Goal: Task Accomplishment & Management: Manage account settings

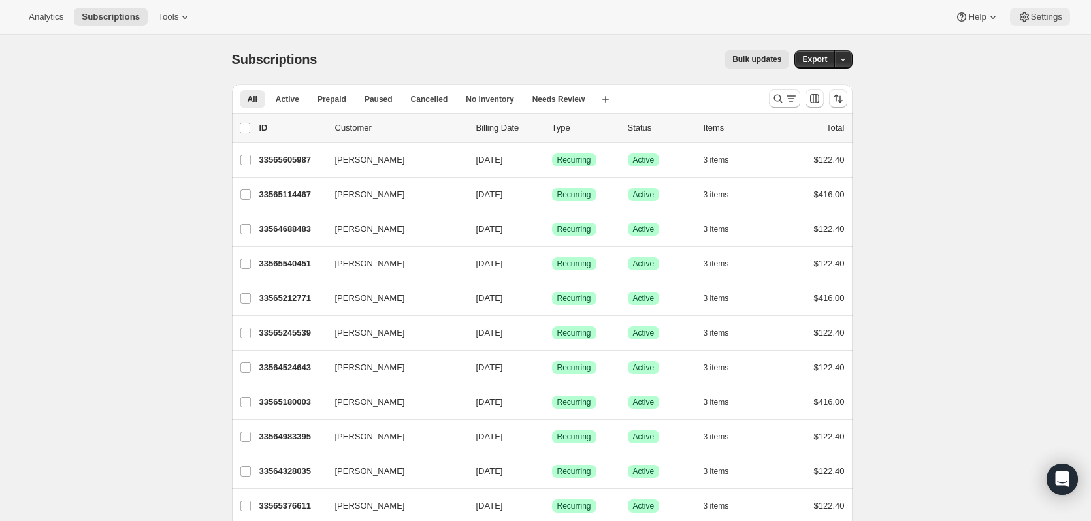
click at [1040, 19] on span "Settings" at bounding box center [1046, 17] width 31 height 10
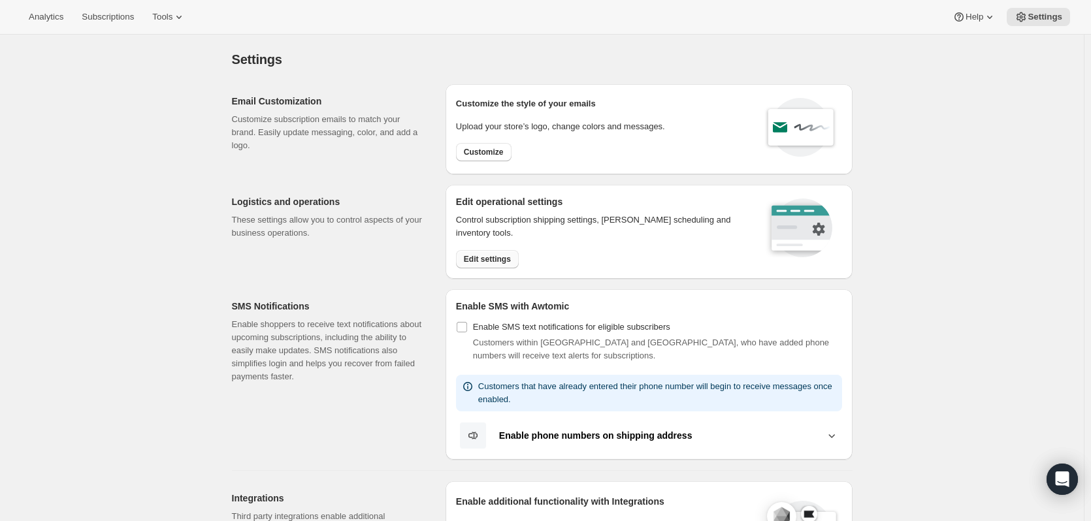
click at [483, 257] on span "Edit settings" at bounding box center [487, 259] width 47 height 10
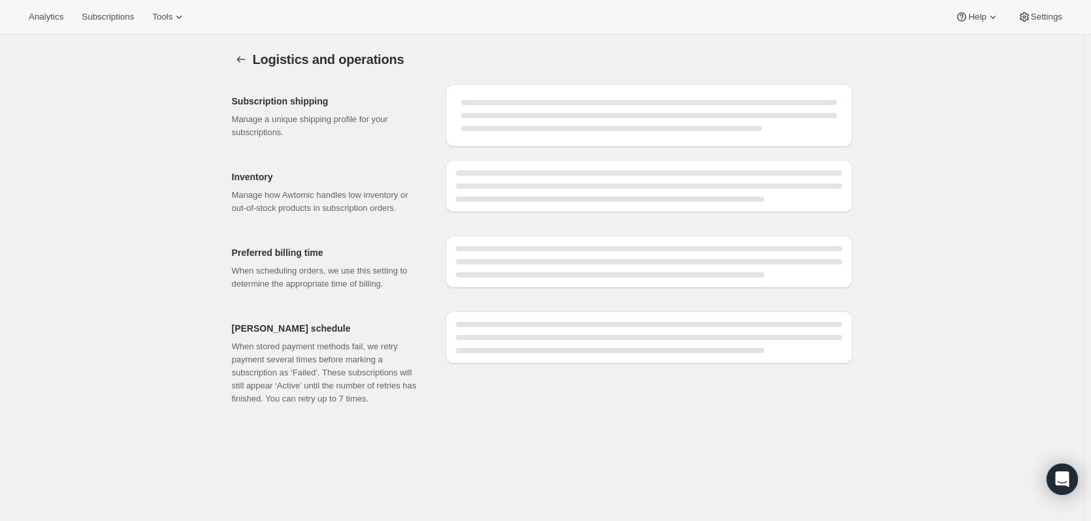
select select "DAY"
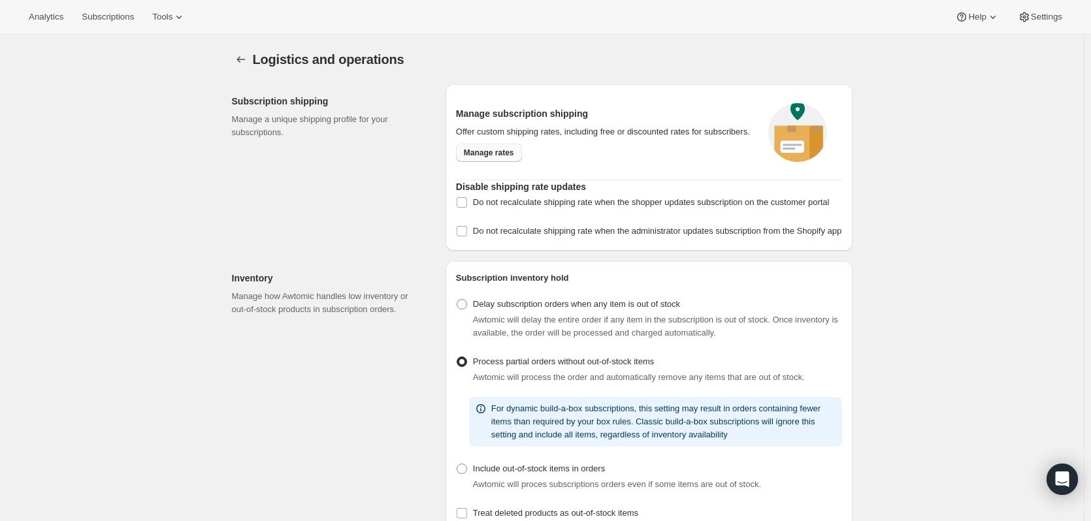
click at [471, 150] on span "Manage rates" at bounding box center [489, 153] width 50 height 10
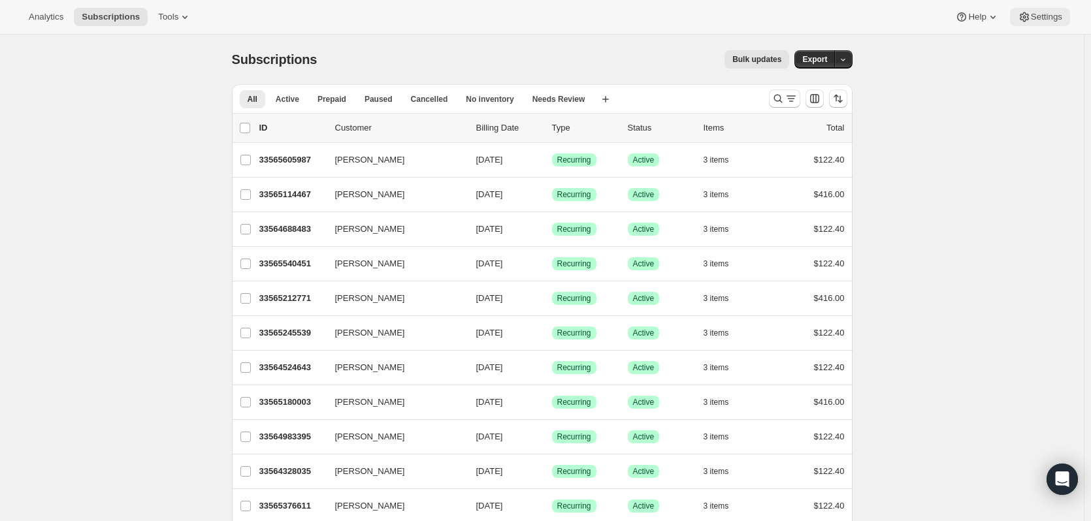
click at [1061, 16] on span "Settings" at bounding box center [1046, 17] width 31 height 10
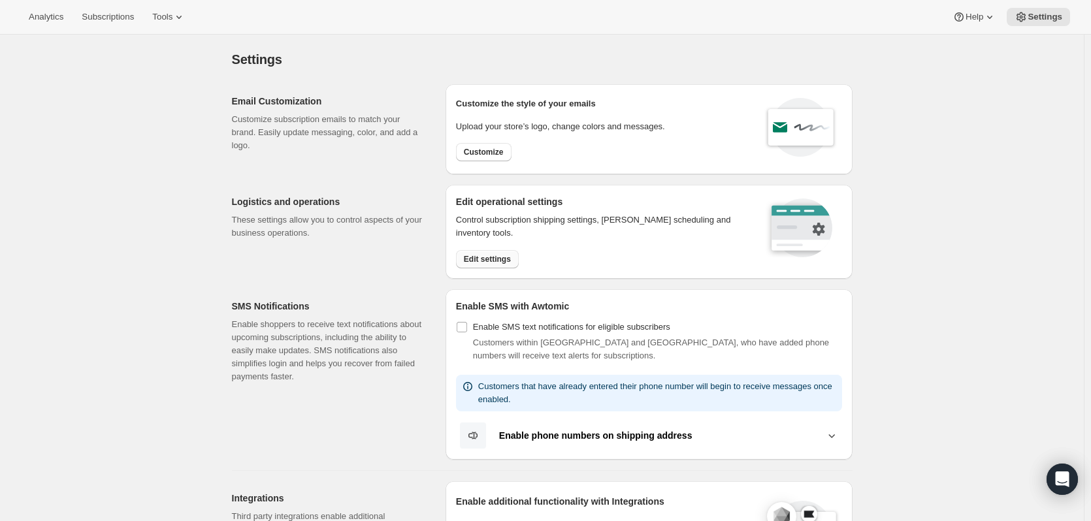
click at [484, 257] on span "Edit settings" at bounding box center [487, 259] width 47 height 10
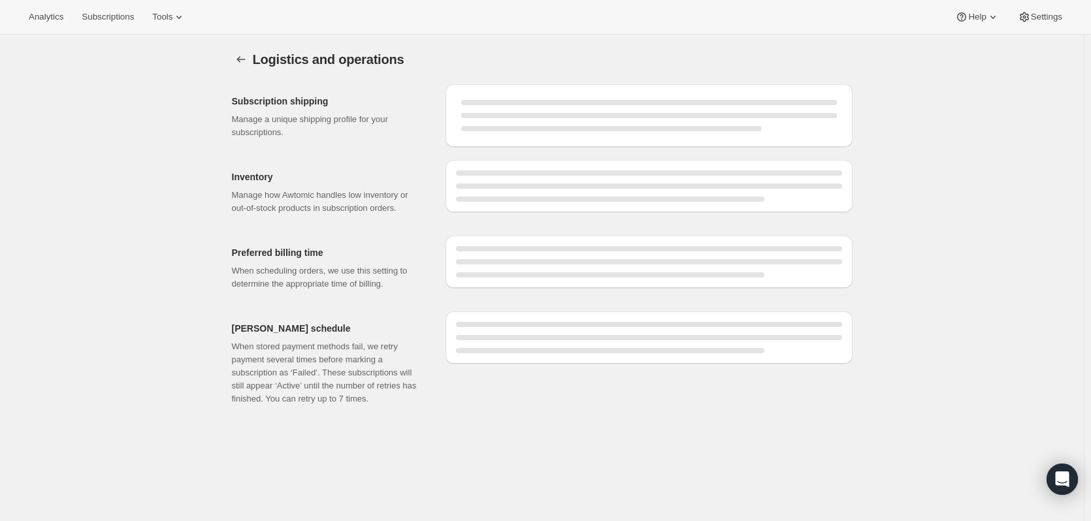
select select "DAY"
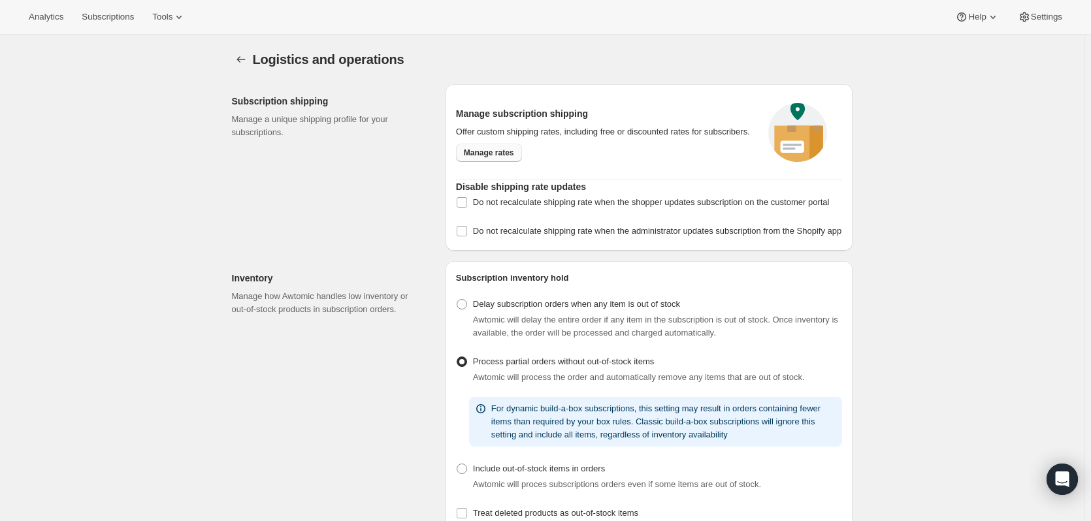
click at [501, 150] on span "Manage rates" at bounding box center [489, 153] width 50 height 10
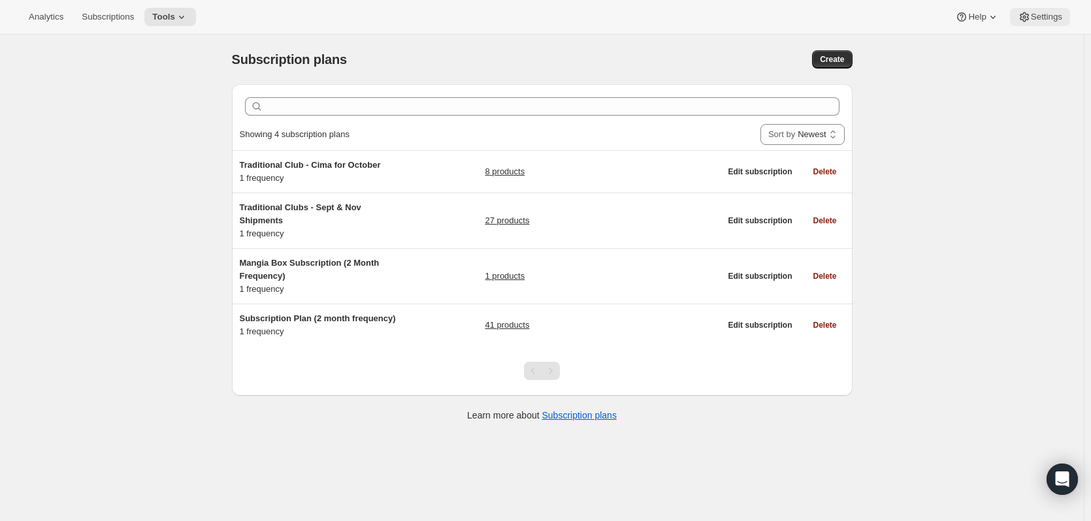
click at [1044, 12] on span "Settings" at bounding box center [1046, 17] width 31 height 10
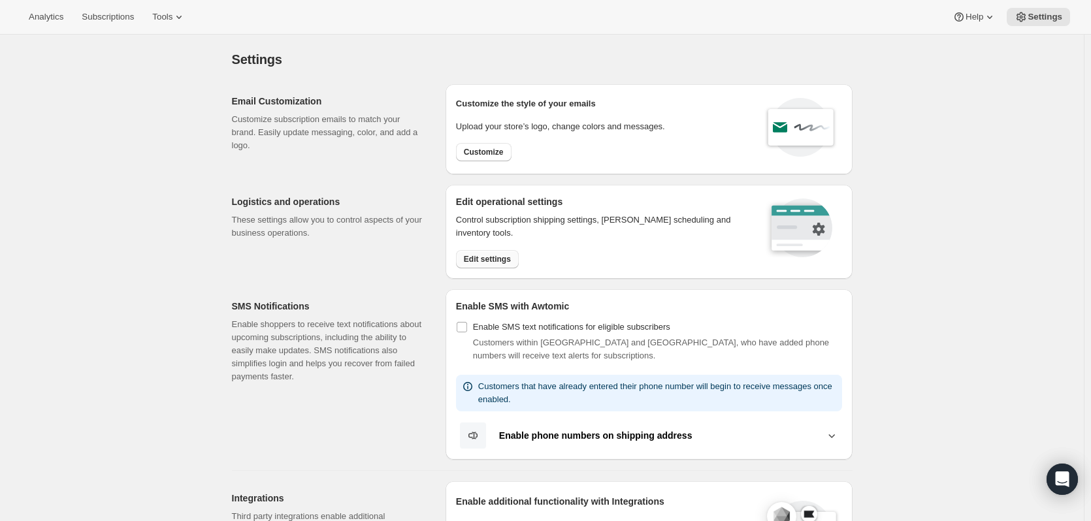
click at [489, 261] on span "Edit settings" at bounding box center [487, 259] width 47 height 10
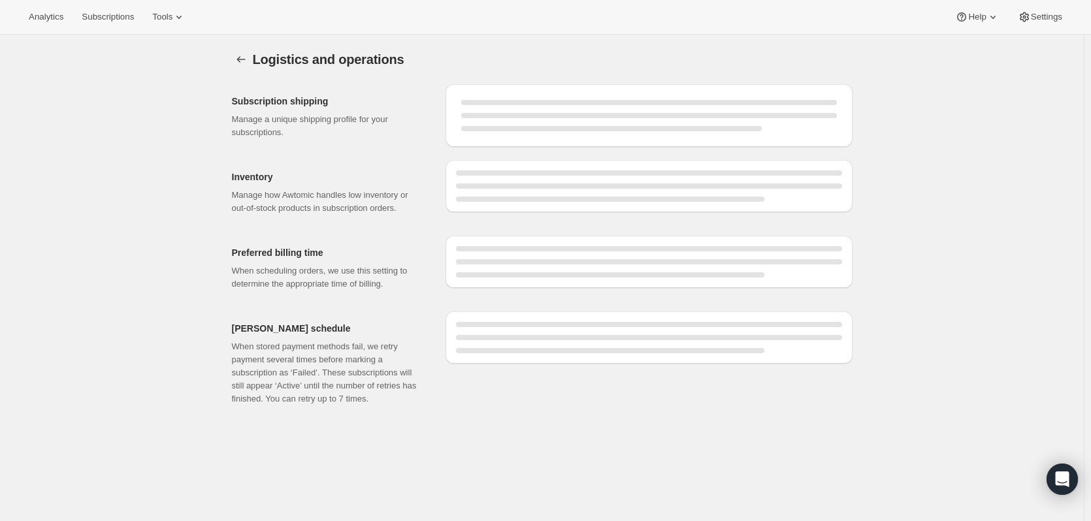
select select "DAY"
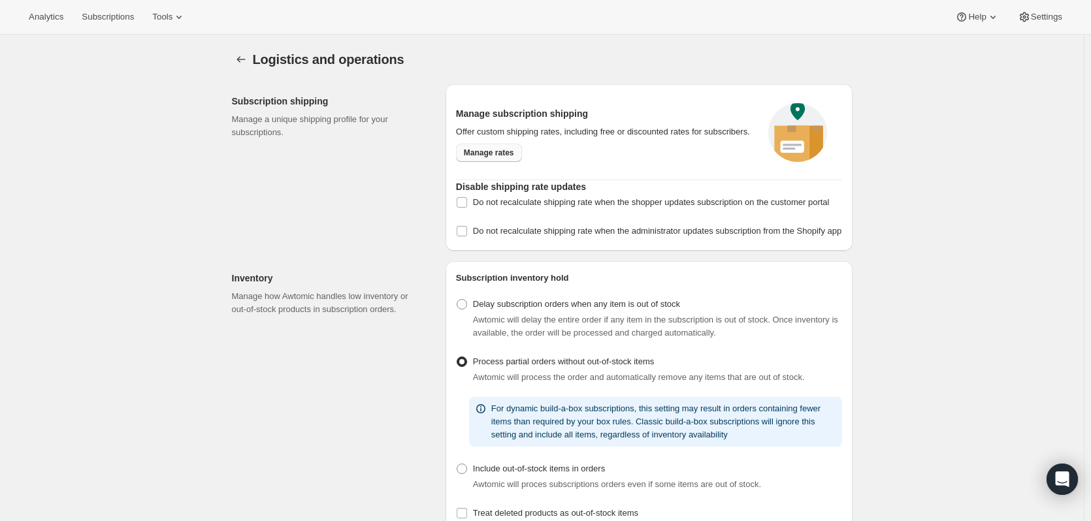
click at [508, 153] on span "Manage rates" at bounding box center [489, 153] width 50 height 10
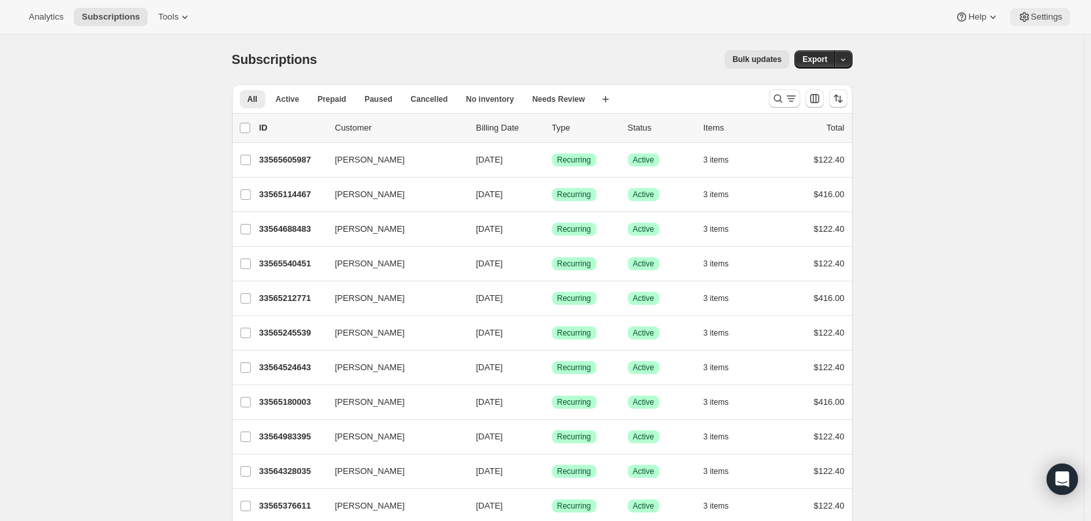
click at [1043, 16] on span "Settings" at bounding box center [1046, 17] width 31 height 10
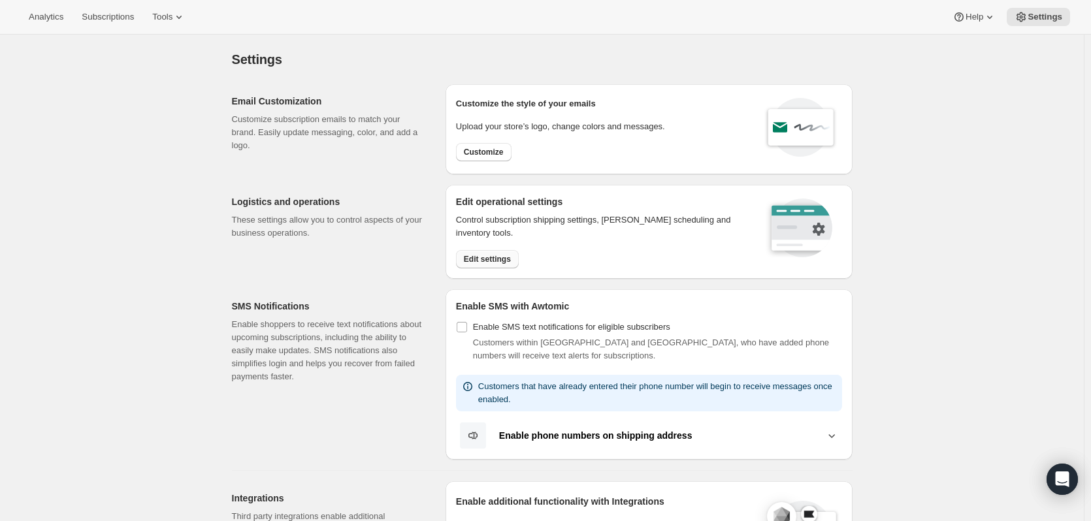
click at [492, 258] on span "Edit settings" at bounding box center [487, 259] width 47 height 10
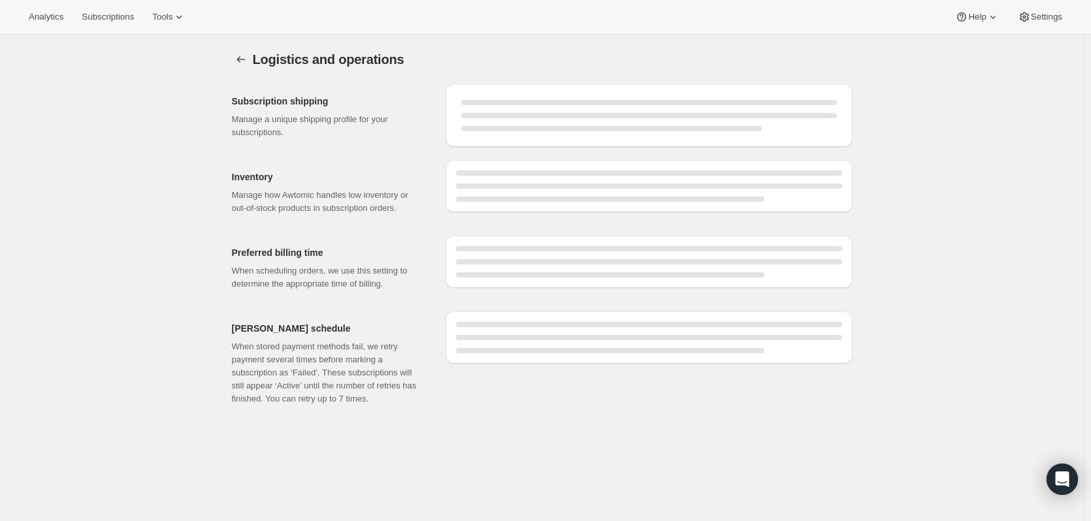
select select "DAY"
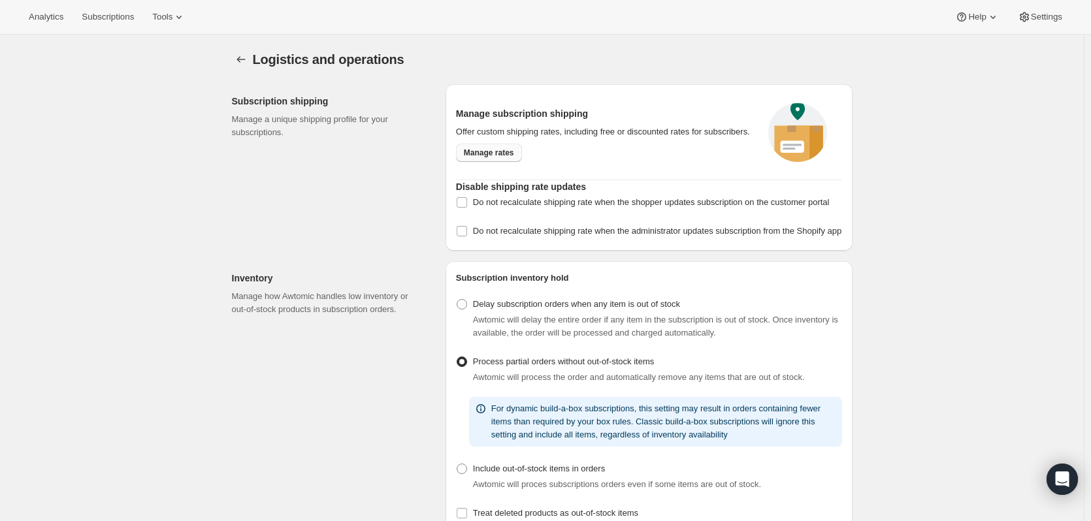
click at [508, 157] on span "Manage rates" at bounding box center [489, 153] width 50 height 10
